Goal: Information Seeking & Learning: Check status

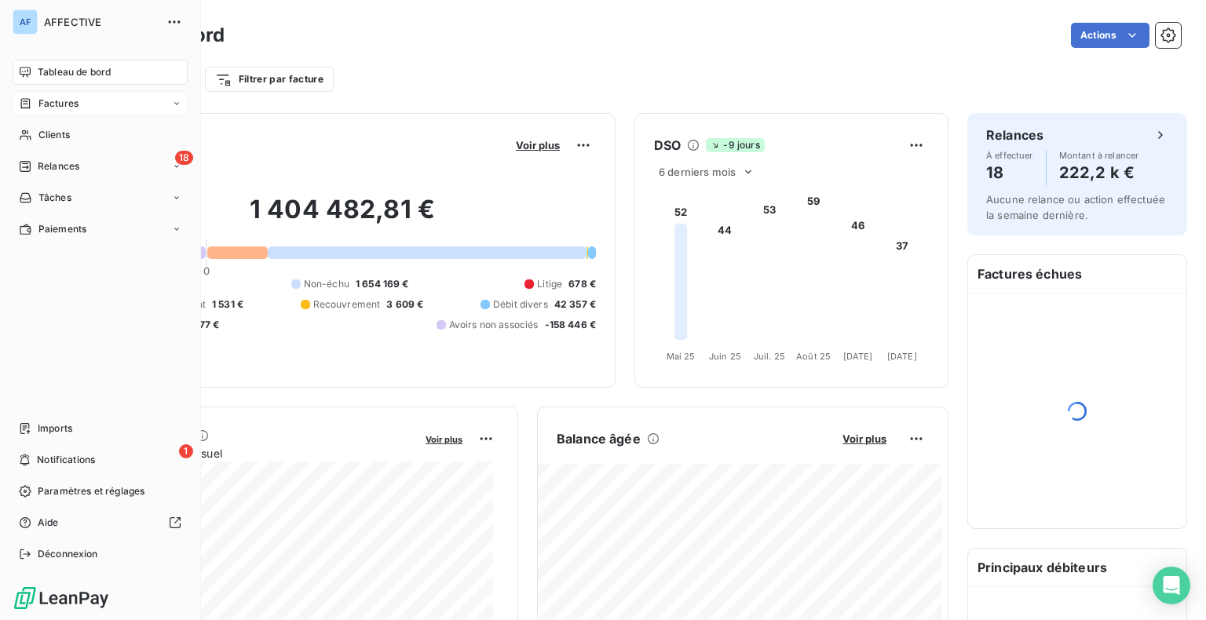
click at [75, 99] on span "Factures" at bounding box center [58, 104] width 40 height 14
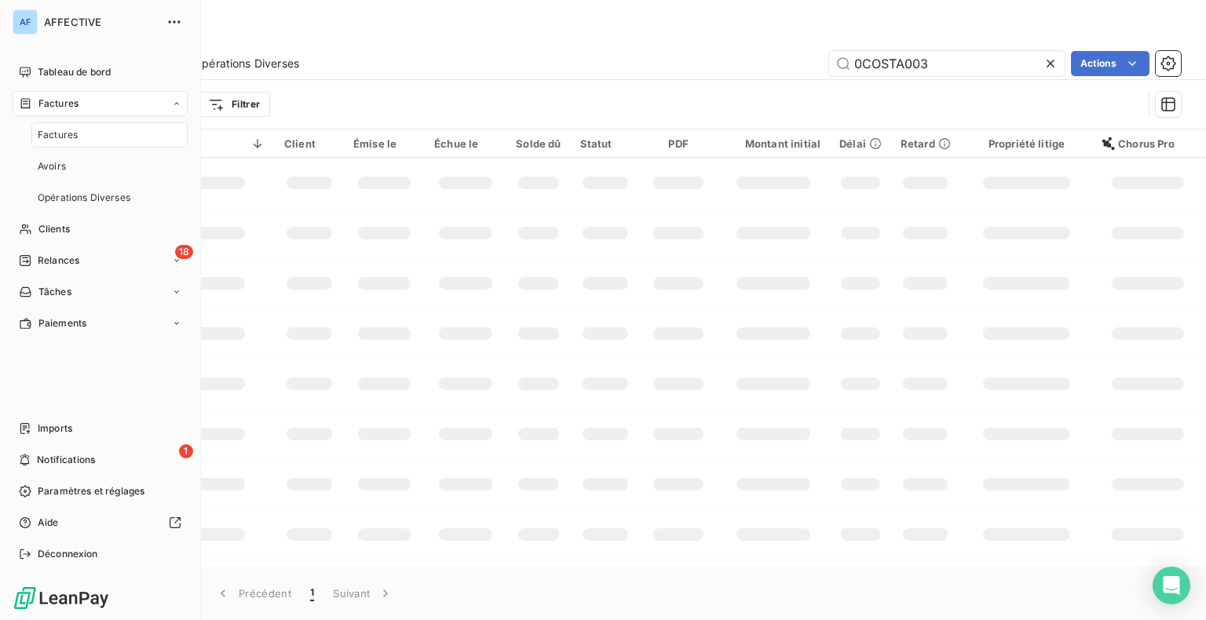
click at [80, 134] on div "Factures" at bounding box center [109, 135] width 156 height 25
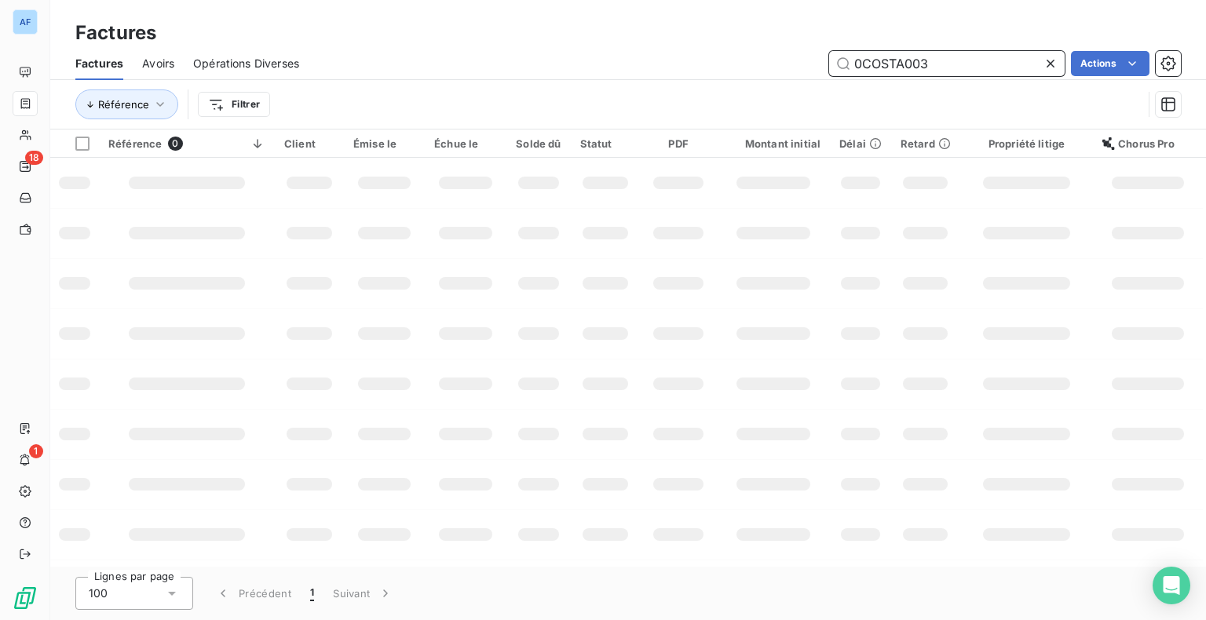
drag, startPoint x: 926, startPoint y: 59, endPoint x: 866, endPoint y: 61, distance: 60.5
click at [866, 61] on input "0COSTA003" at bounding box center [947, 63] width 236 height 25
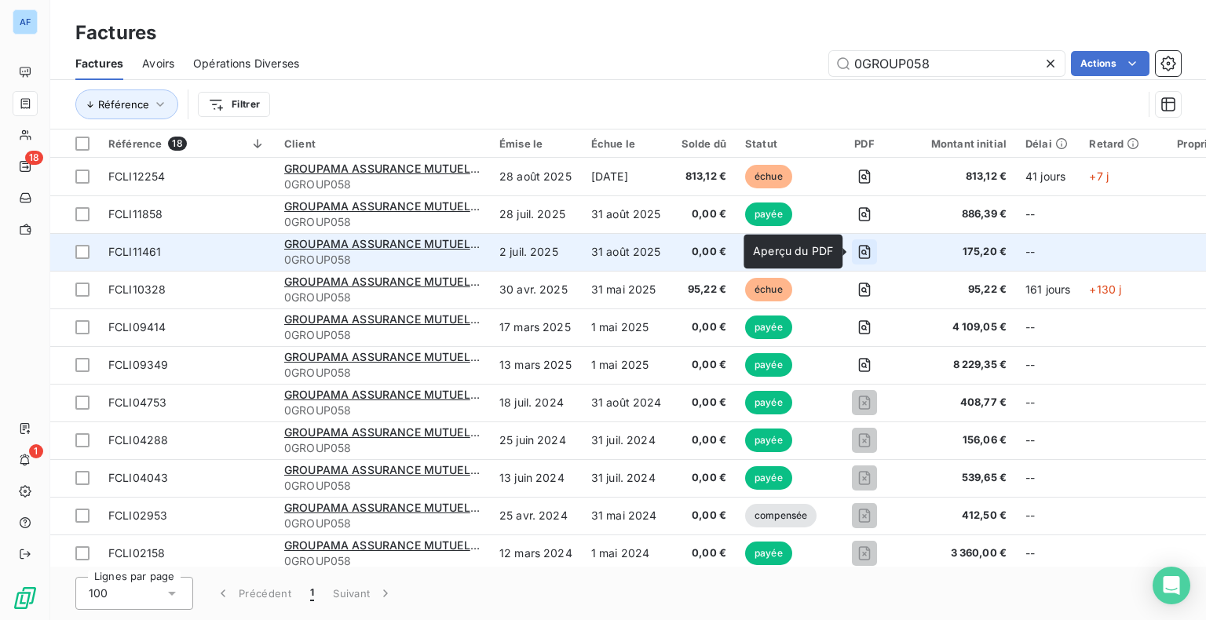
click at [864, 256] on icon "button" at bounding box center [865, 252] width 16 height 16
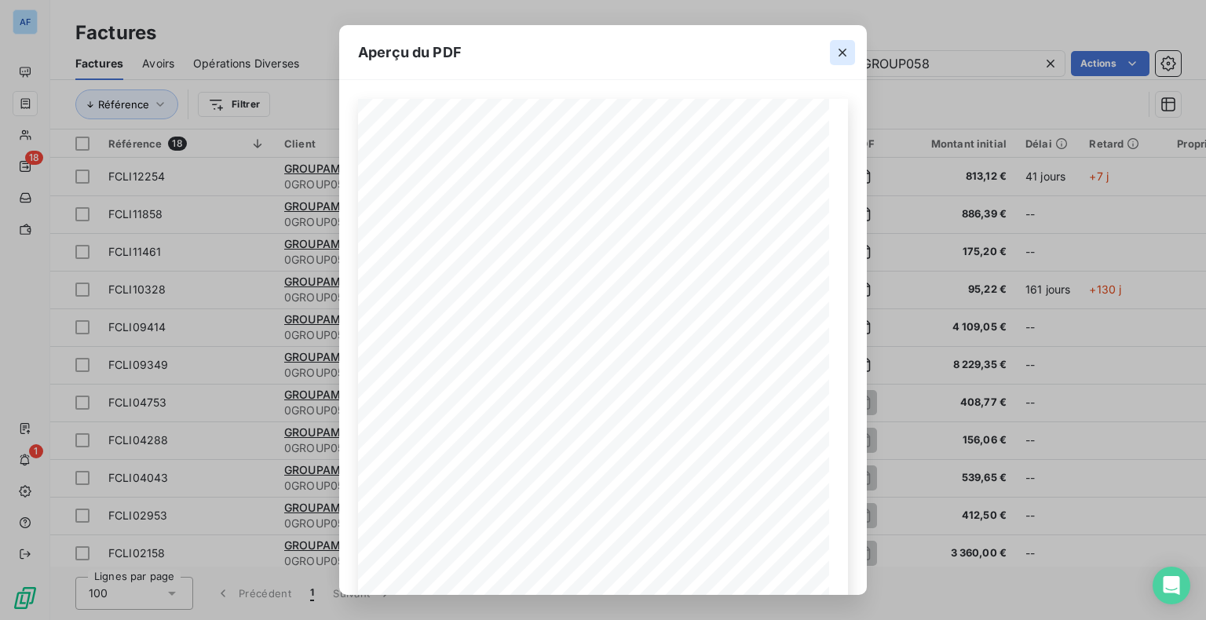
click at [840, 55] on icon "button" at bounding box center [843, 53] width 16 height 16
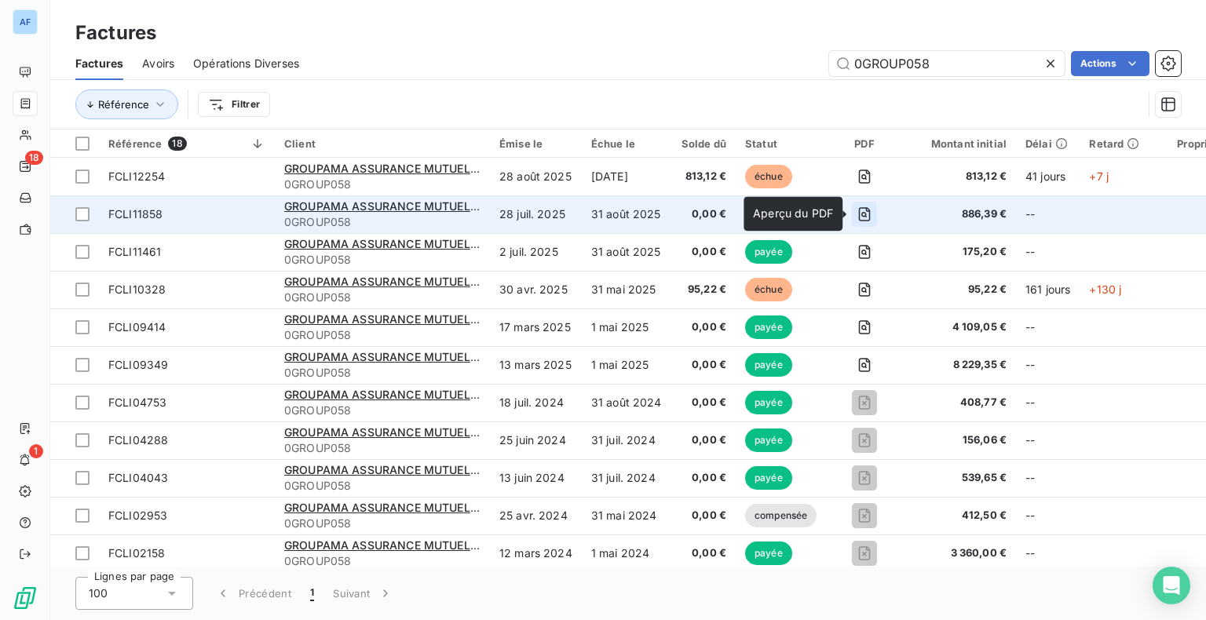
click at [861, 220] on icon "button" at bounding box center [865, 214] width 12 height 14
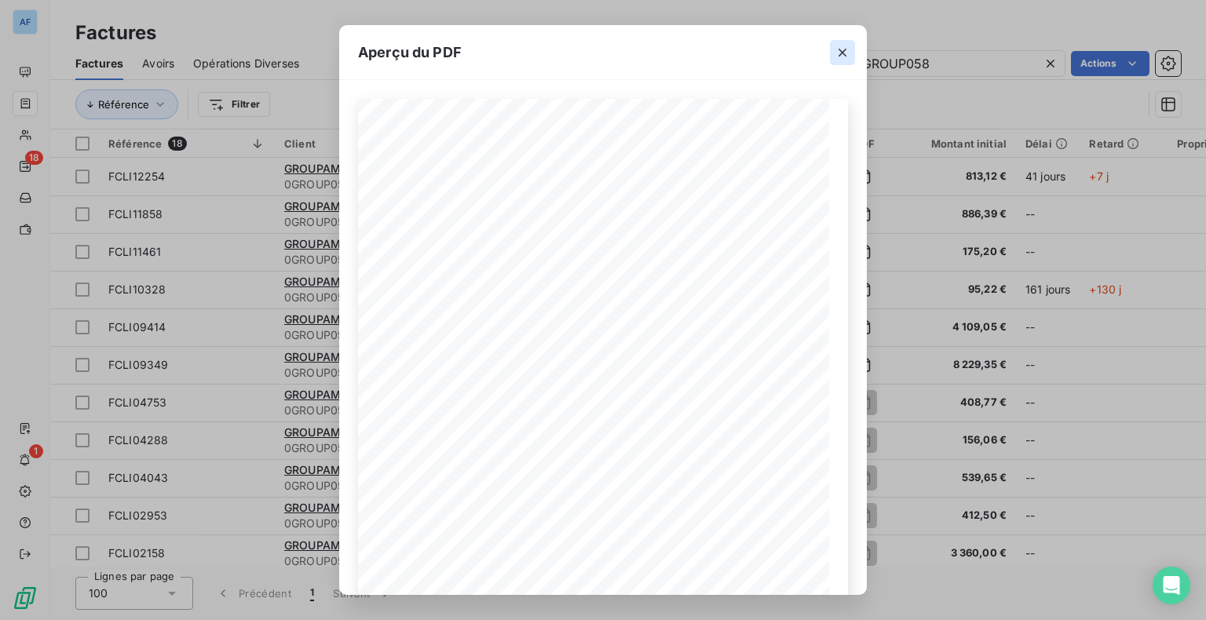
click at [840, 52] on icon "button" at bounding box center [843, 53] width 16 height 16
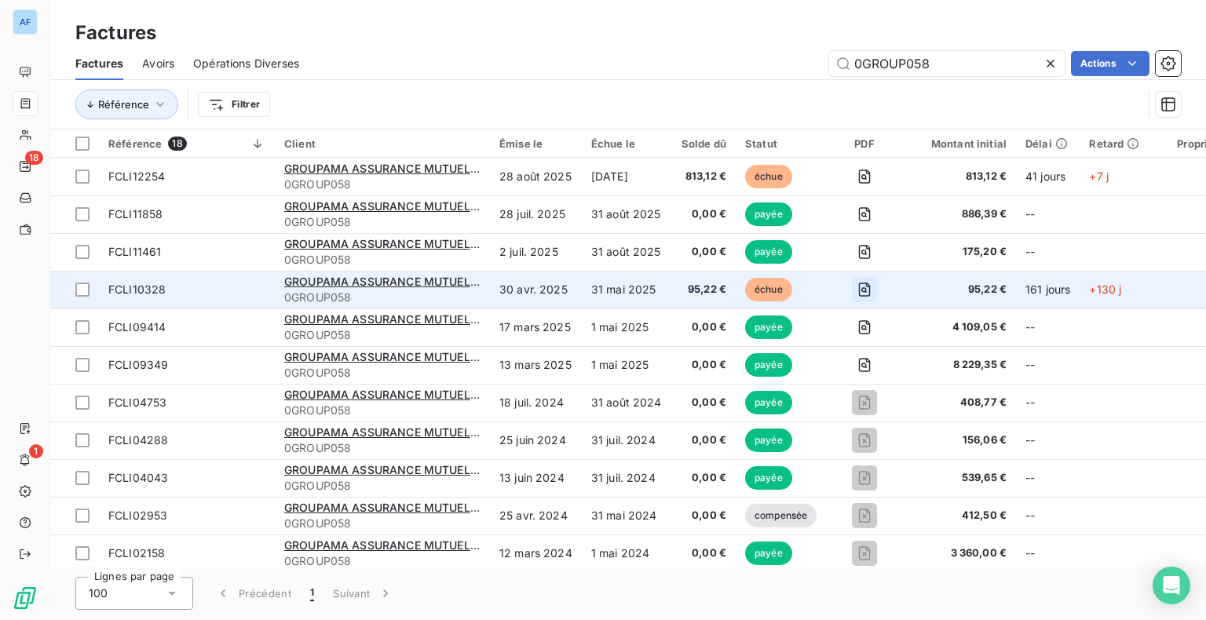
click at [859, 286] on icon "button" at bounding box center [865, 290] width 12 height 14
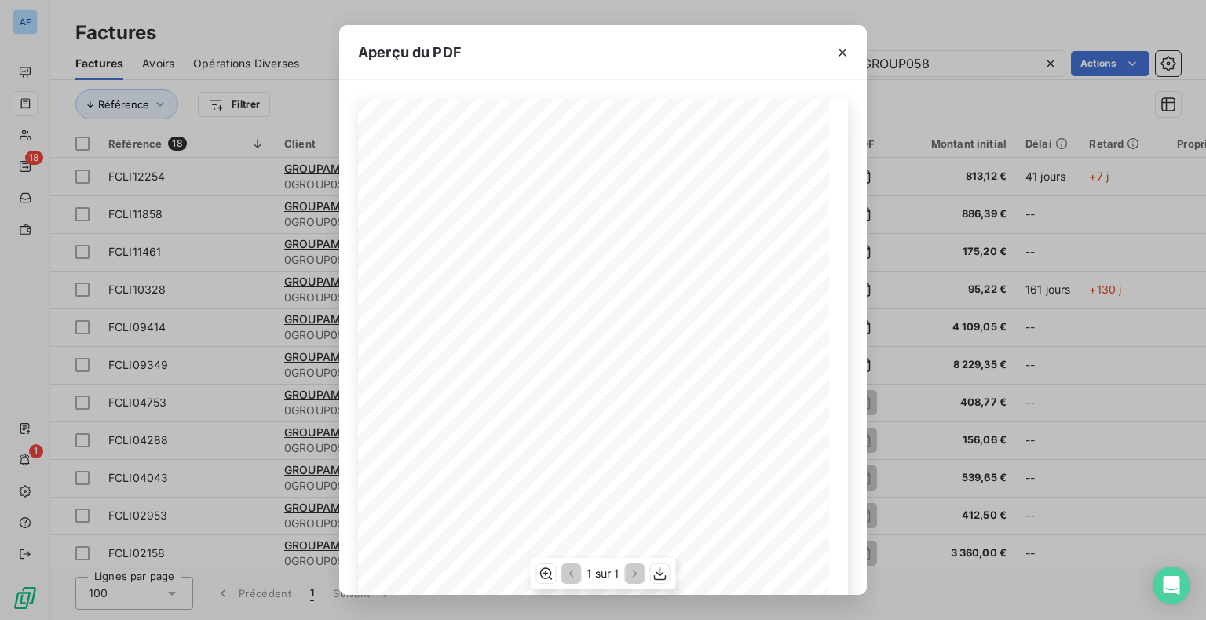
scroll to position [157, 0]
click at [839, 49] on icon "button" at bounding box center [843, 53] width 16 height 16
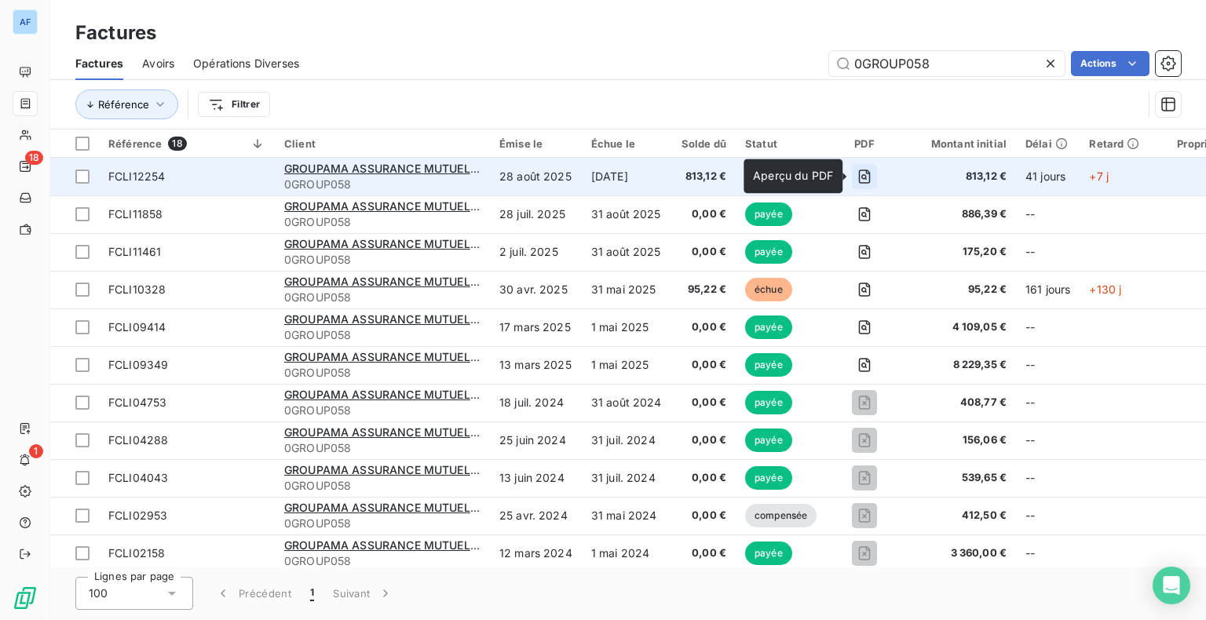
click at [864, 183] on icon "button" at bounding box center [865, 177] width 12 height 14
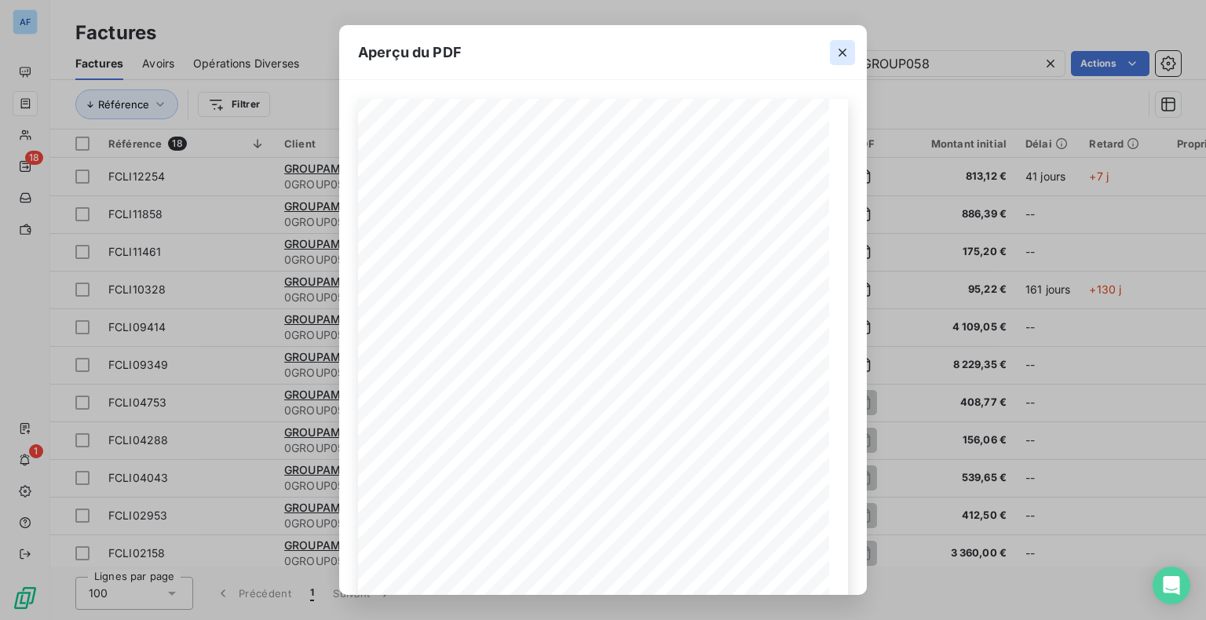
click at [836, 55] on icon "button" at bounding box center [843, 53] width 16 height 16
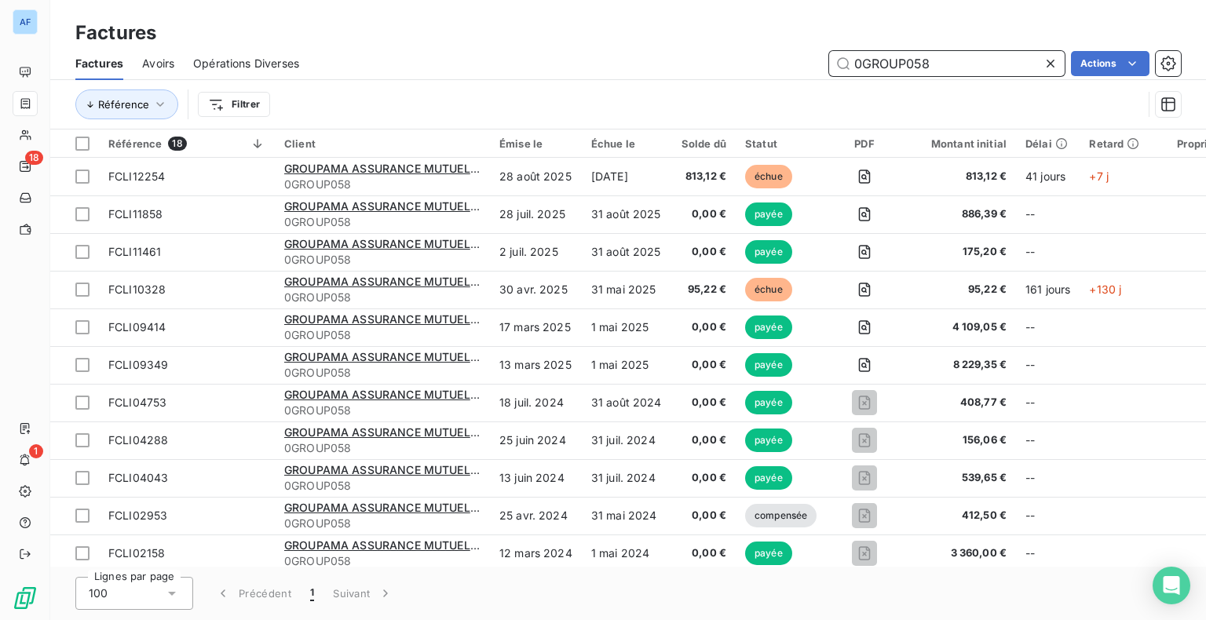
drag, startPoint x: 935, startPoint y: 68, endPoint x: 829, endPoint y: 61, distance: 105.4
click at [829, 61] on input "0GROUP058" at bounding box center [947, 63] width 236 height 25
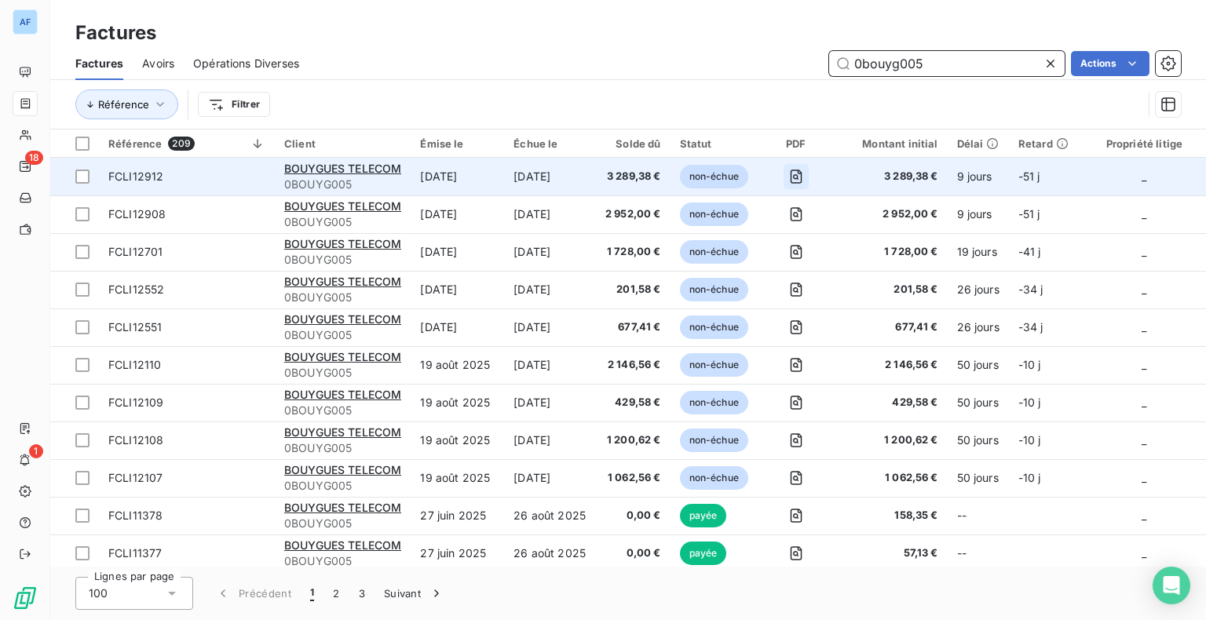
type input "0bouyg005"
click at [798, 174] on icon "button" at bounding box center [797, 177] width 16 height 16
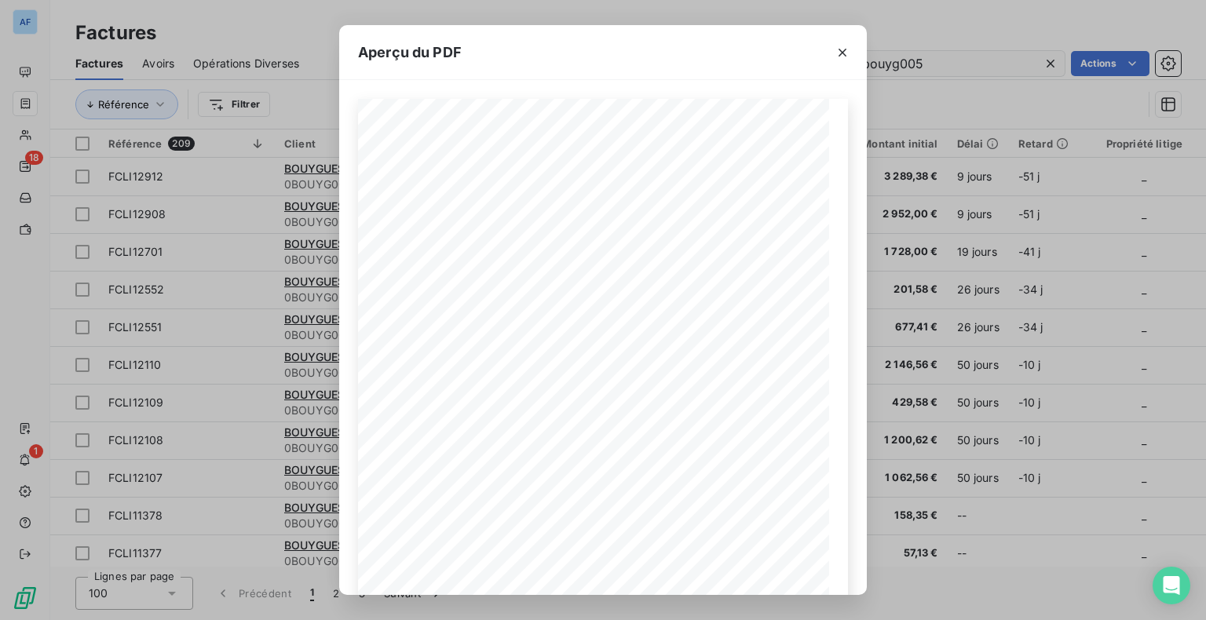
click at [845, 50] on icon "button" at bounding box center [843, 53] width 8 height 8
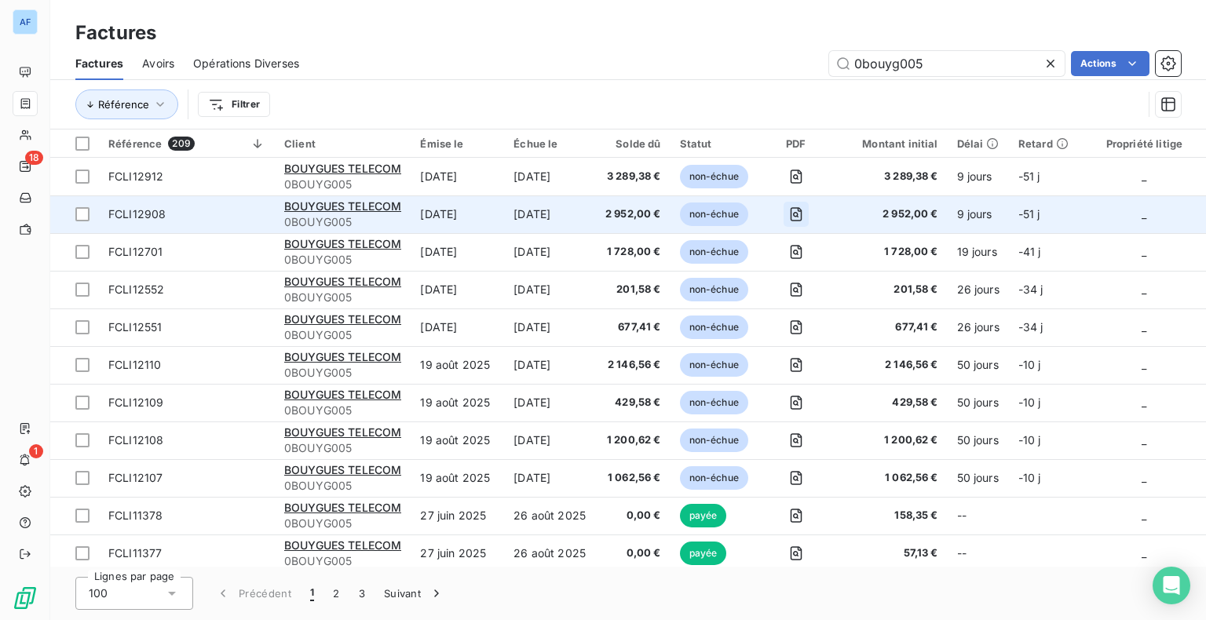
click at [799, 214] on icon "button" at bounding box center [797, 215] width 16 height 16
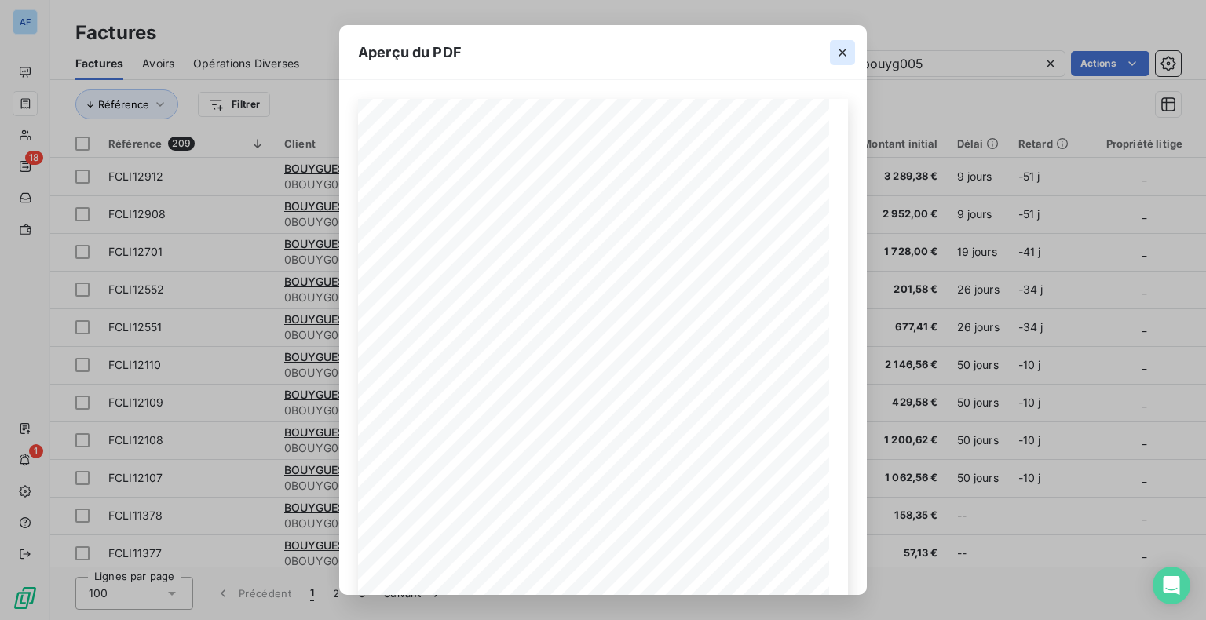
click at [845, 51] on icon "button" at bounding box center [843, 53] width 16 height 16
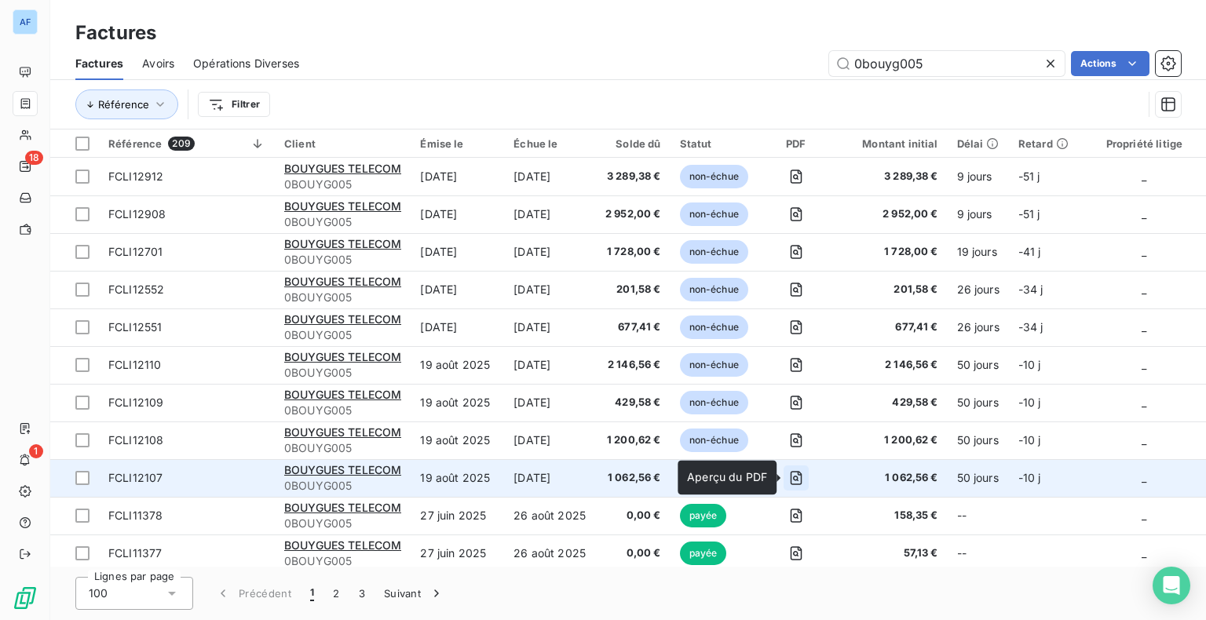
click at [800, 479] on icon "button" at bounding box center [797, 478] width 16 height 16
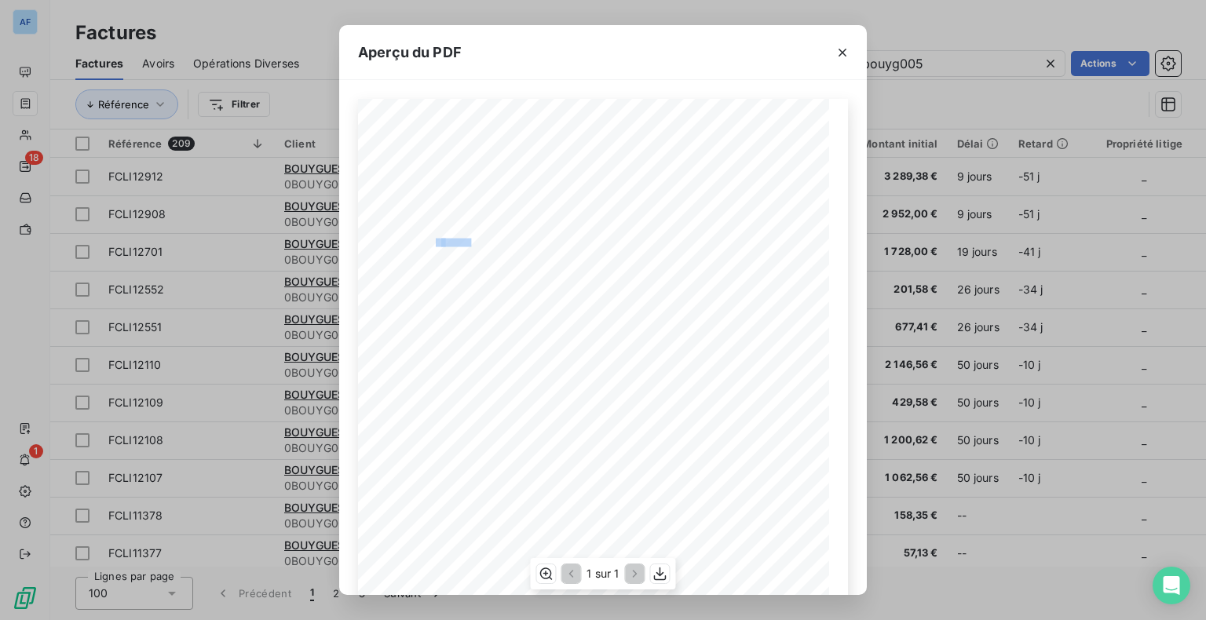
drag, startPoint x: 430, startPoint y: 240, endPoint x: 463, endPoint y: 242, distance: 33.0
click at [463, 242] on div "Facture N° FCLI12107 ADRESSE DE FACTURATION : Date : [DATE] BOUYGUES TELECOM Co…" at bounding box center [603, 432] width 471 height 667
click at [465, 243] on span "4502636636" at bounding box center [458, 241] width 34 height 6
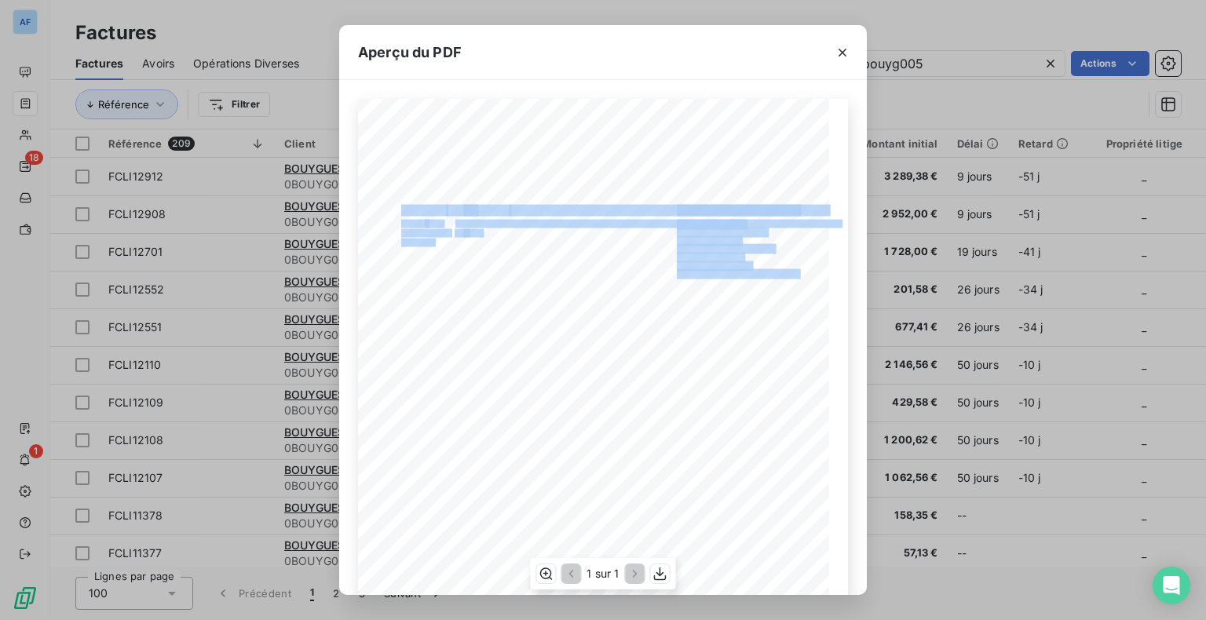
click at [471, 243] on div "Facture N° FCLI12107 ADRESSE DE FACTURATION : Date : [DATE] BOUYGUES TELECOM Co…" at bounding box center [603, 432] width 490 height 666
click at [840, 53] on icon "button" at bounding box center [843, 53] width 16 height 16
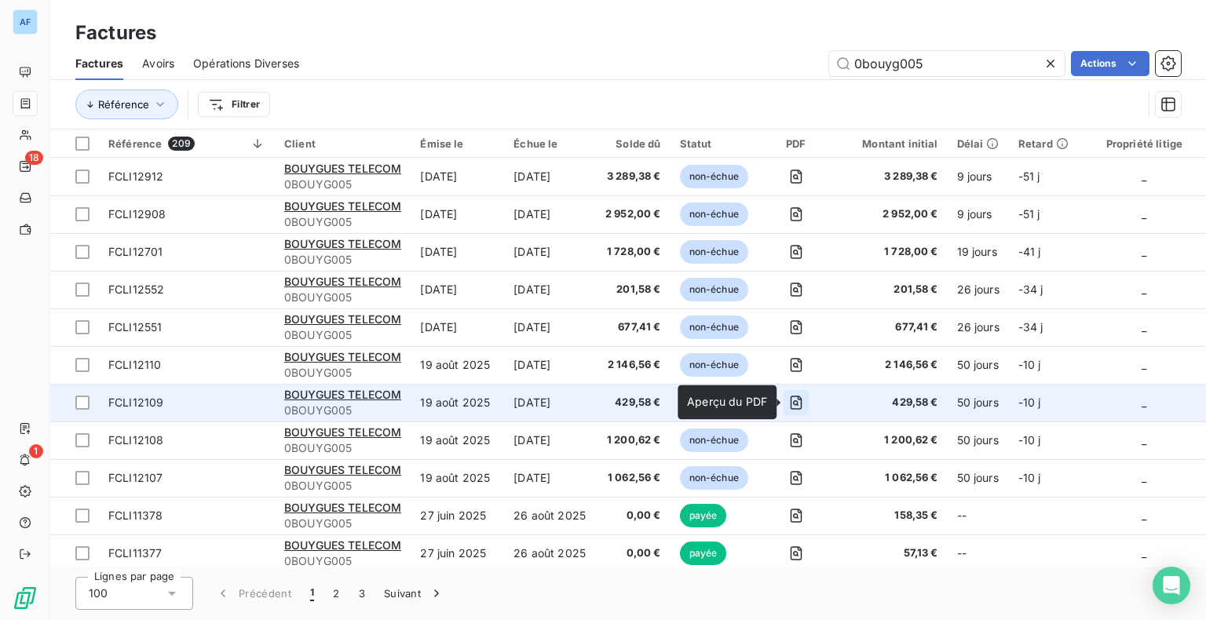
click at [797, 398] on icon "button" at bounding box center [797, 403] width 16 height 16
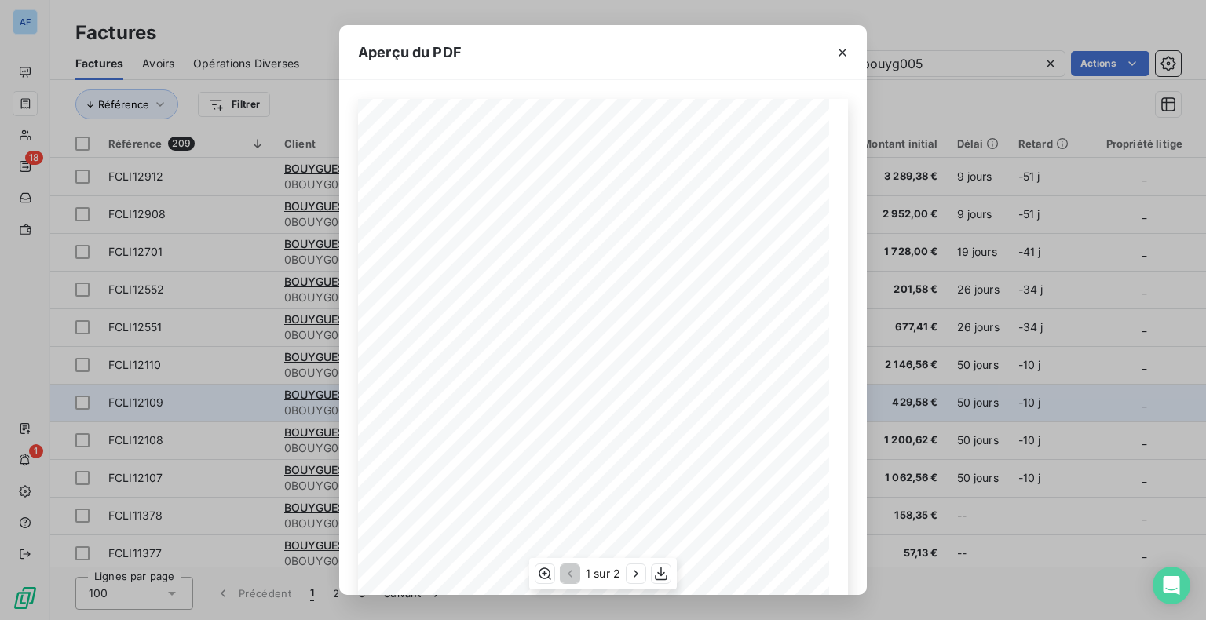
scroll to position [188, 0]
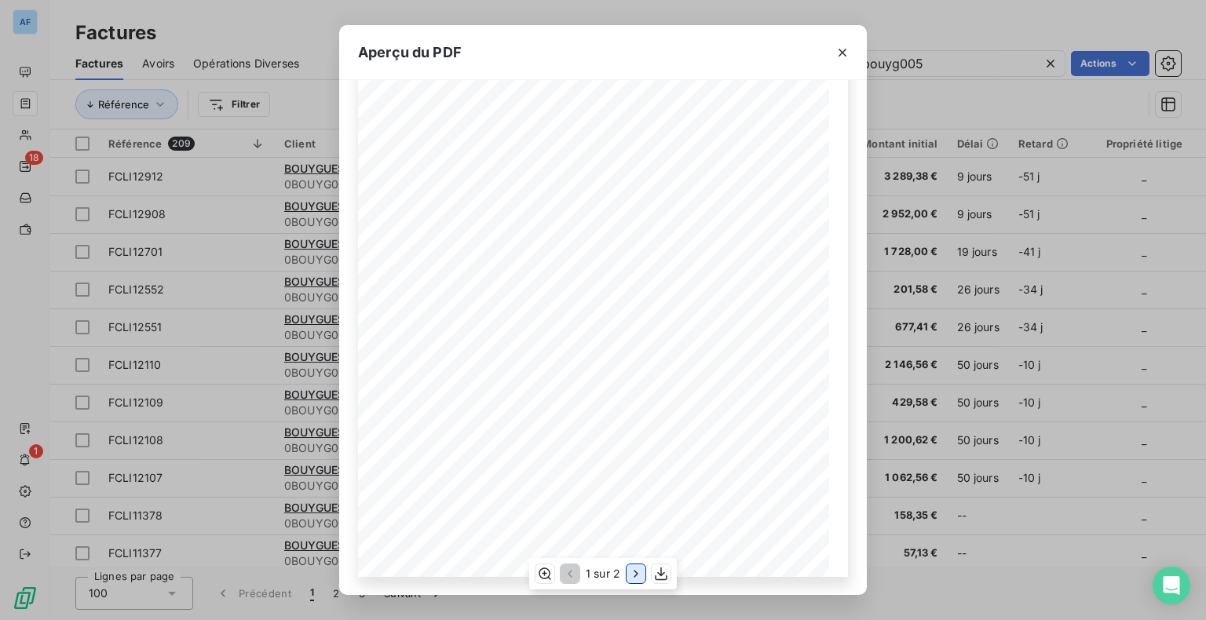
click at [635, 578] on icon "button" at bounding box center [636, 574] width 16 height 16
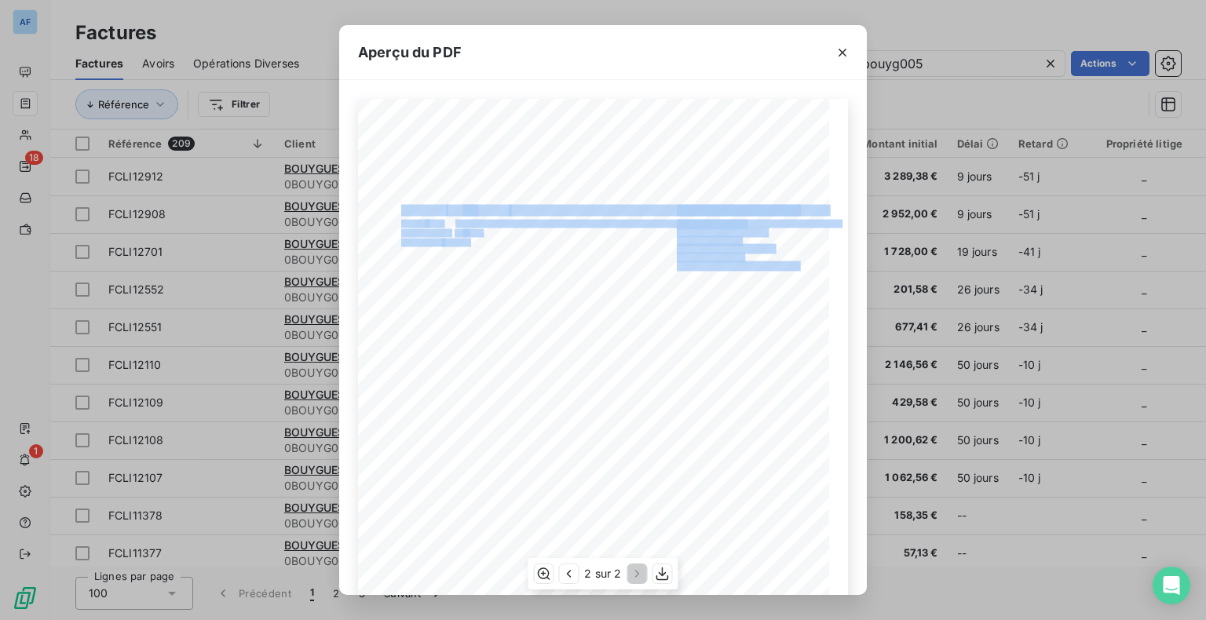
click at [434, 246] on div "Facture N° FCLI12109 ADRESSE DE FACTURATION : Date : [DATE] BOUYGUES TELECOM Co…" at bounding box center [603, 432] width 490 height 666
click at [842, 52] on icon "button" at bounding box center [843, 53] width 8 height 8
